Goal: Task Accomplishment & Management: Manage account settings

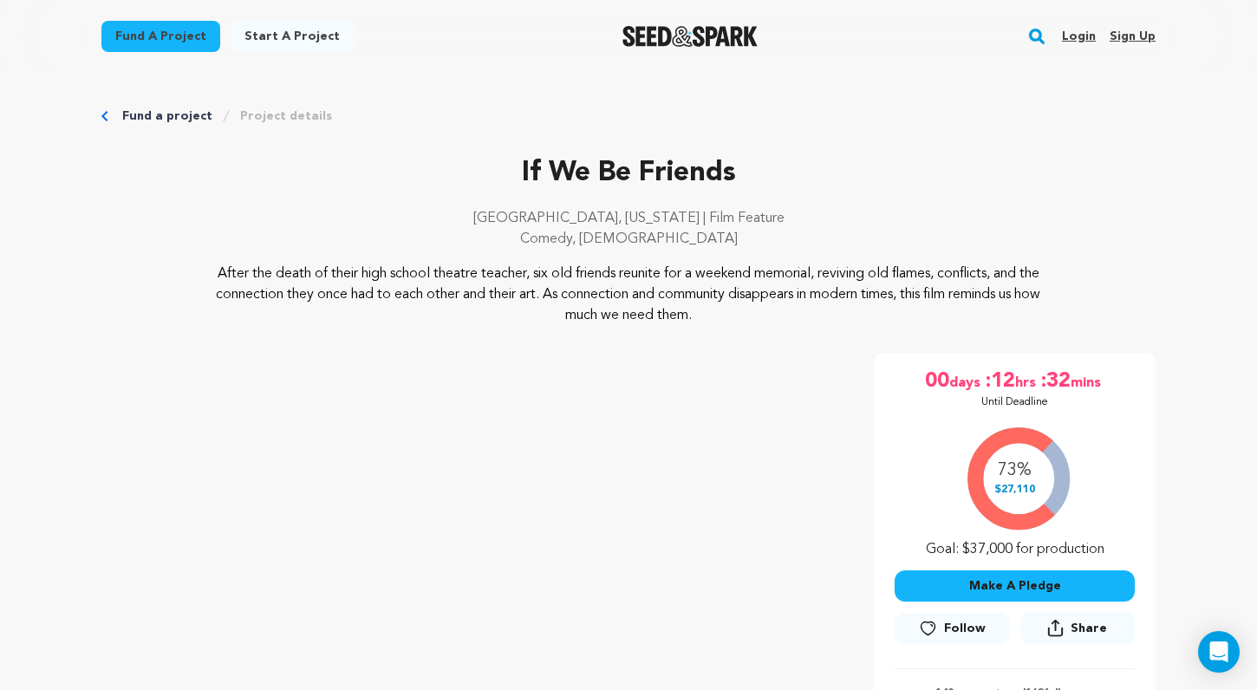
scroll to position [327, 0]
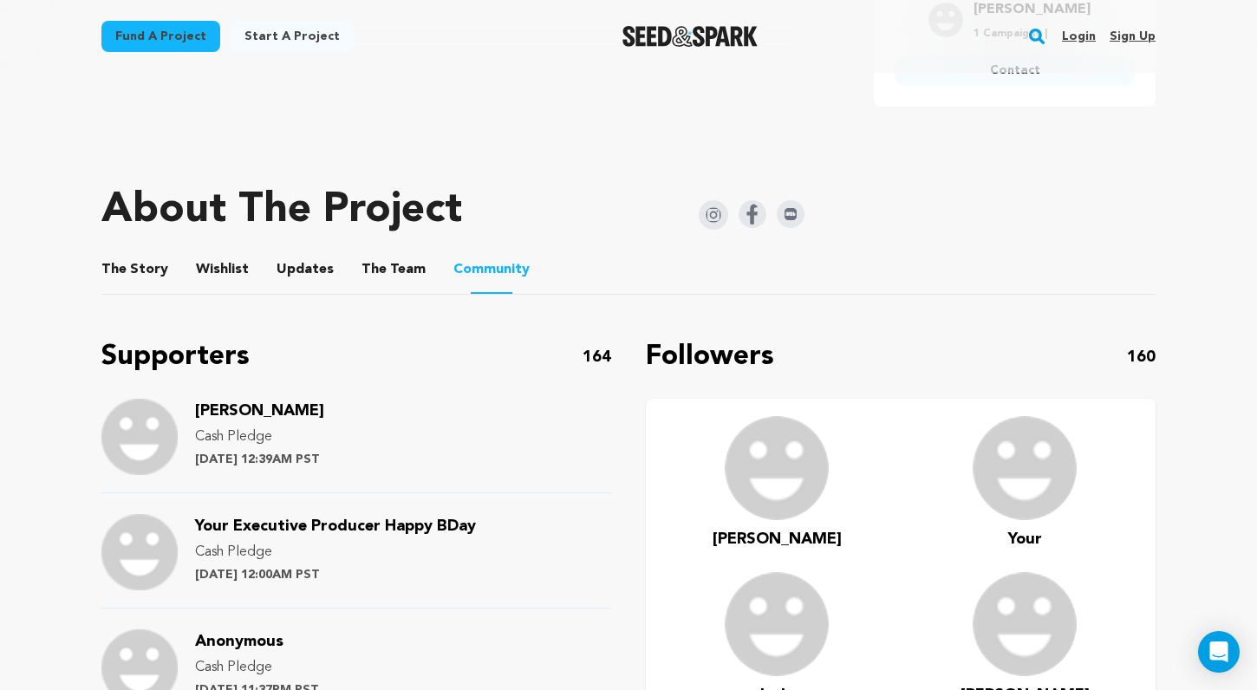
scroll to position [974, 0]
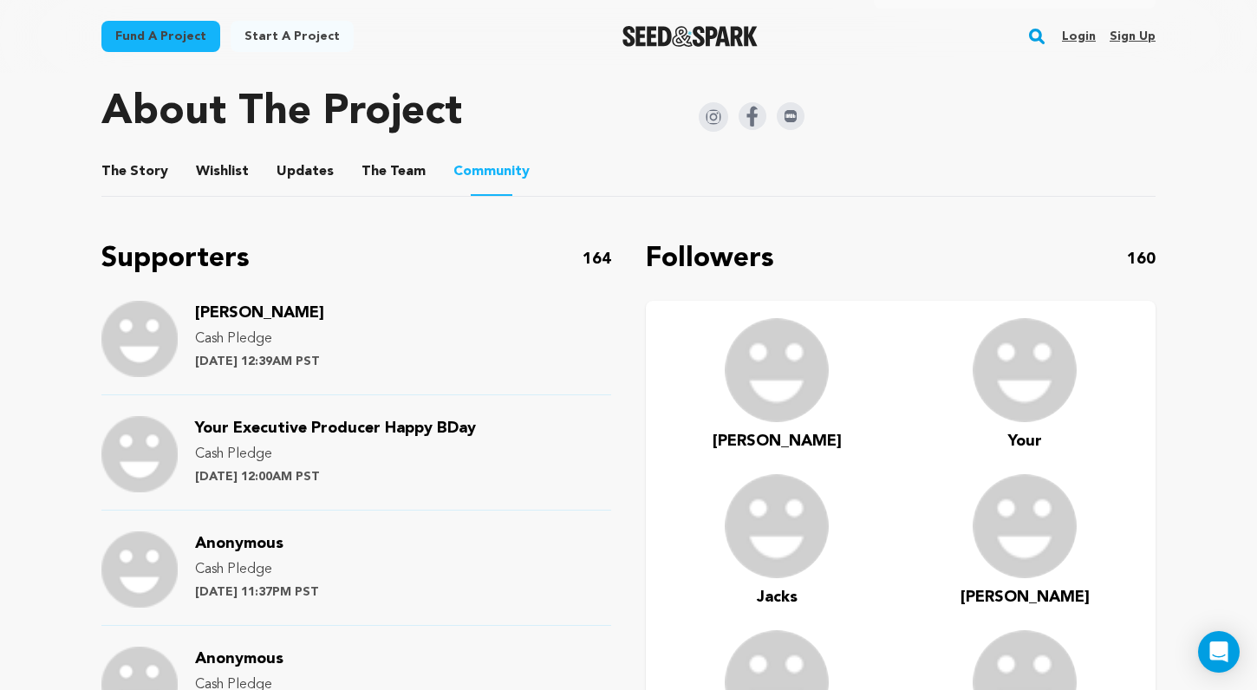
scroll to position [40, 0]
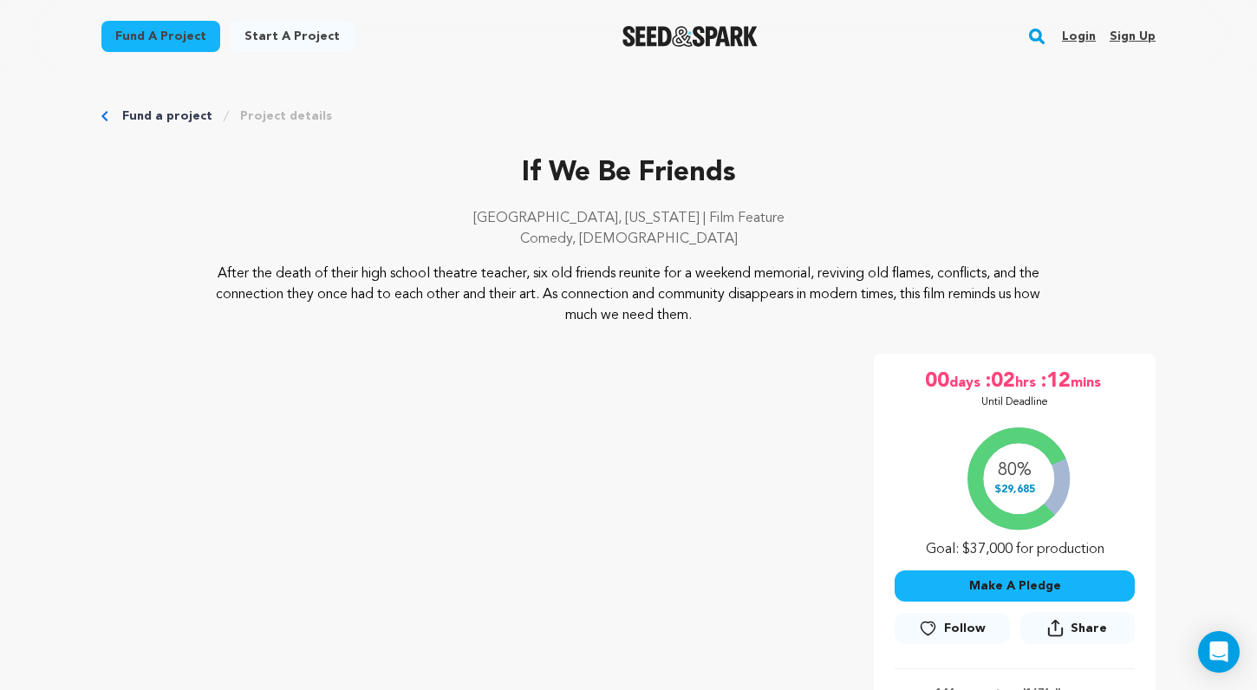
click at [1073, 36] on link "Login" at bounding box center [1079, 37] width 34 height 28
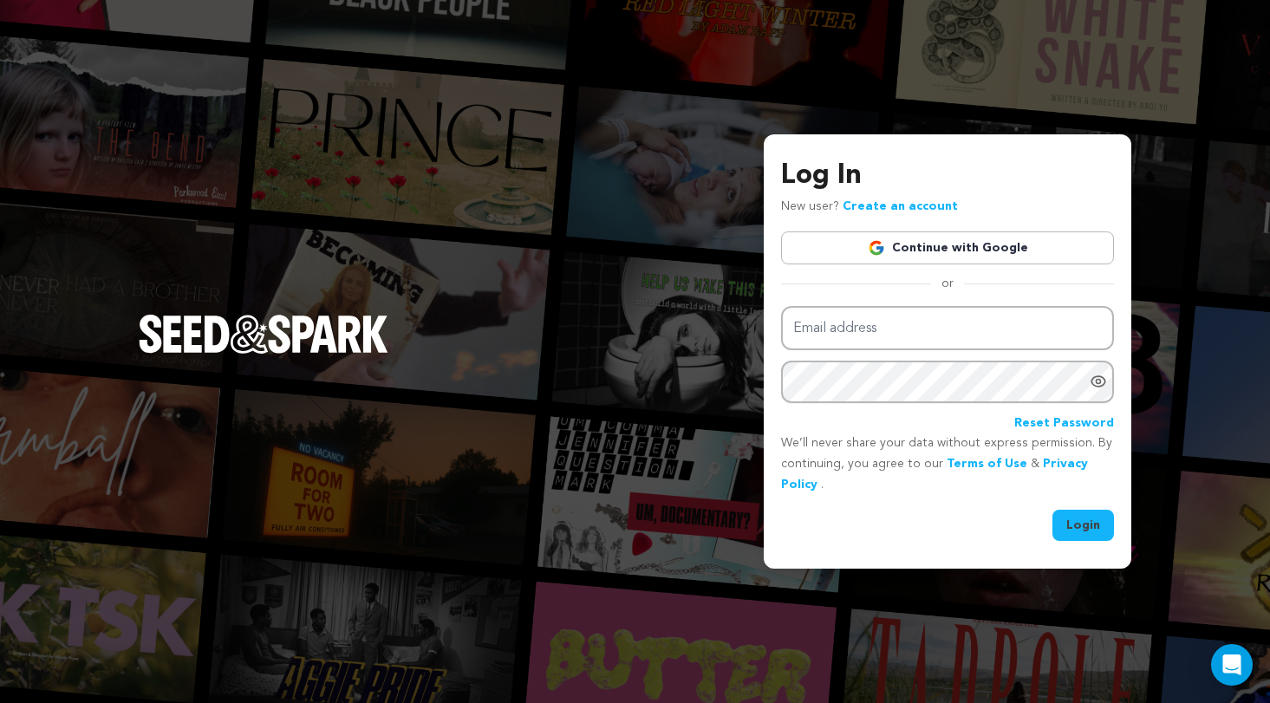
click at [991, 252] on link "Continue with Google" at bounding box center [947, 247] width 333 height 33
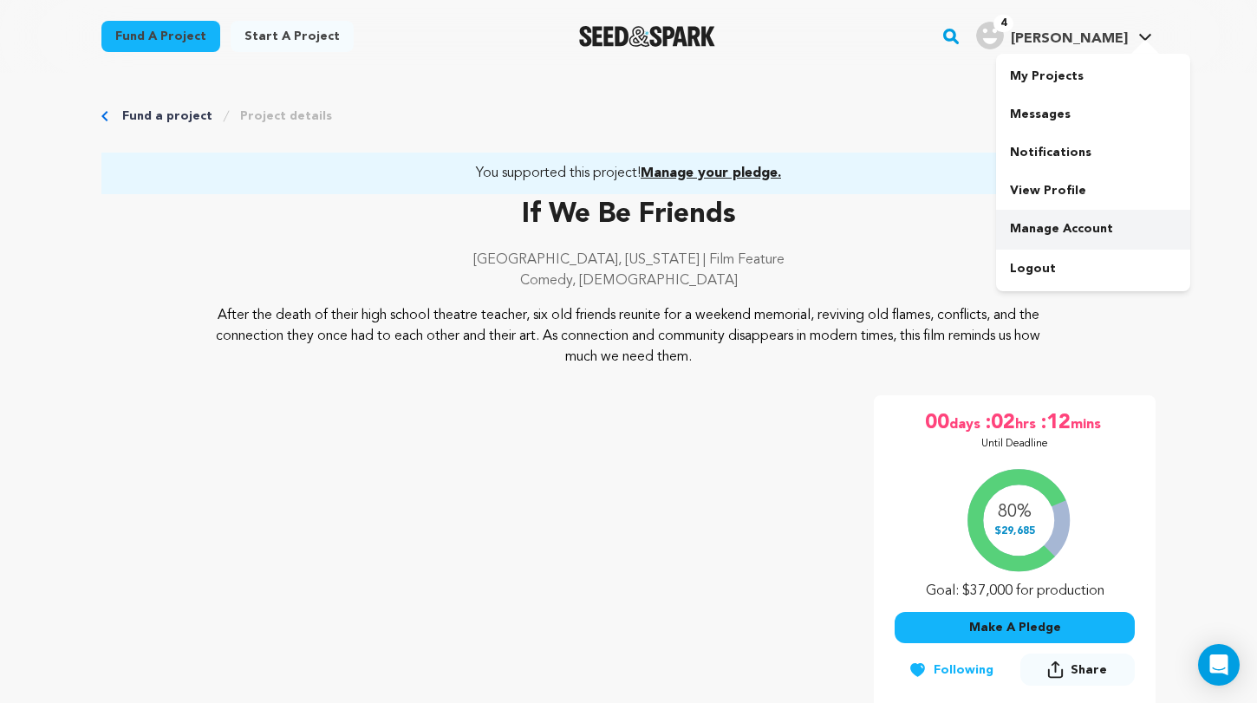
click at [1073, 230] on link "Manage Account" at bounding box center [1093, 229] width 194 height 38
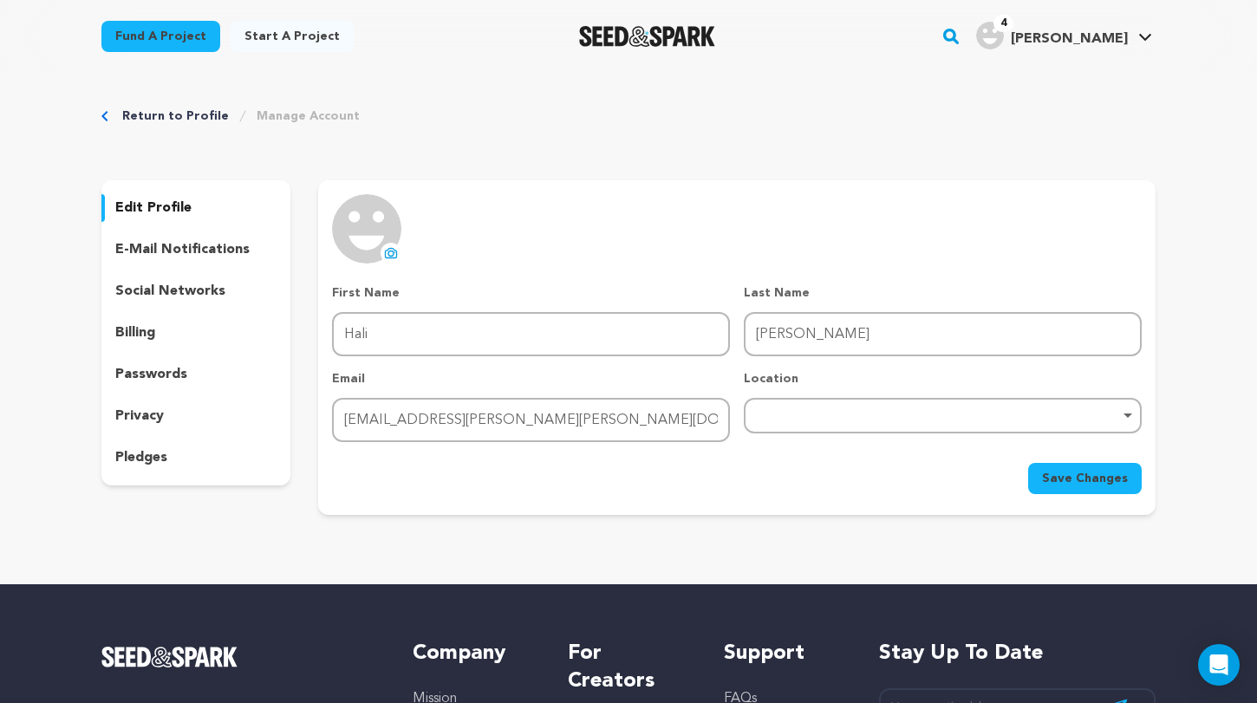
click at [159, 456] on p "pledges" at bounding box center [141, 457] width 52 height 21
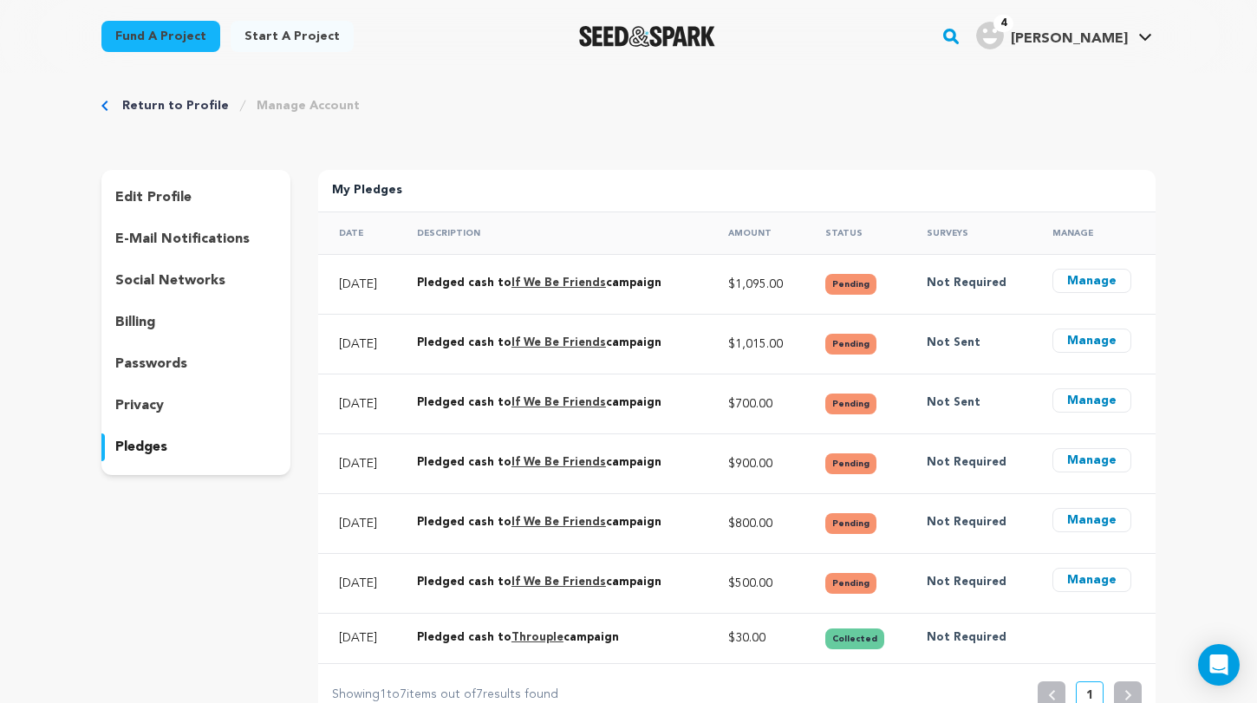
scroll to position [77, 0]
